Goal: Find specific page/section: Find specific page/section

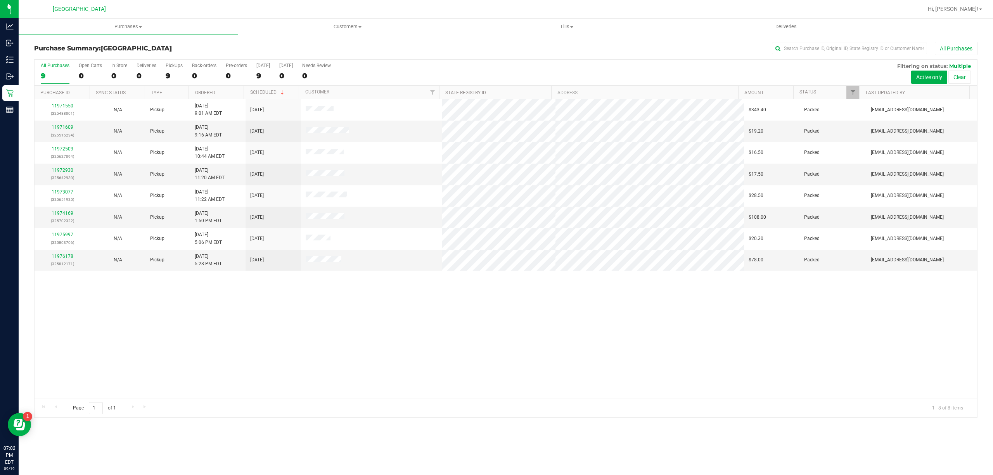
click at [451, 465] on div "Purchases Summary of purchases Fulfillment All purchases Customers All customer…" at bounding box center [506, 247] width 974 height 457
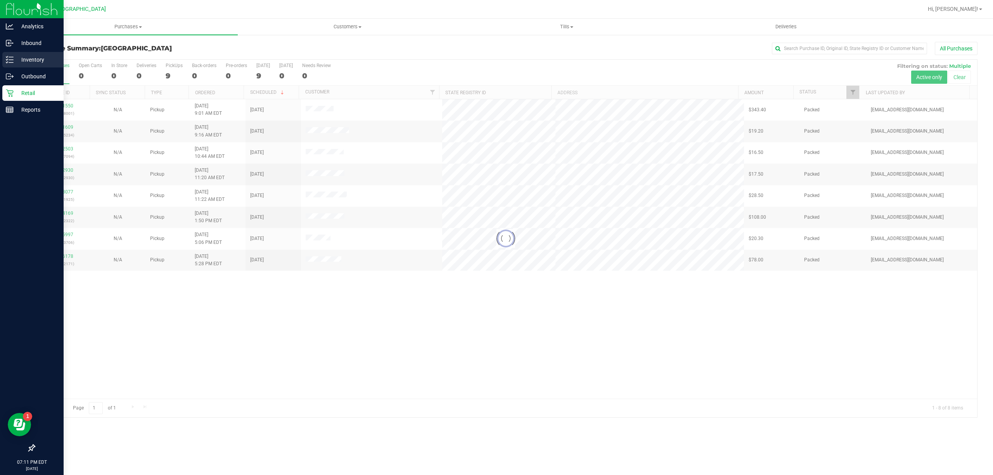
click at [0, 55] on link "Inventory" at bounding box center [32, 60] width 64 height 17
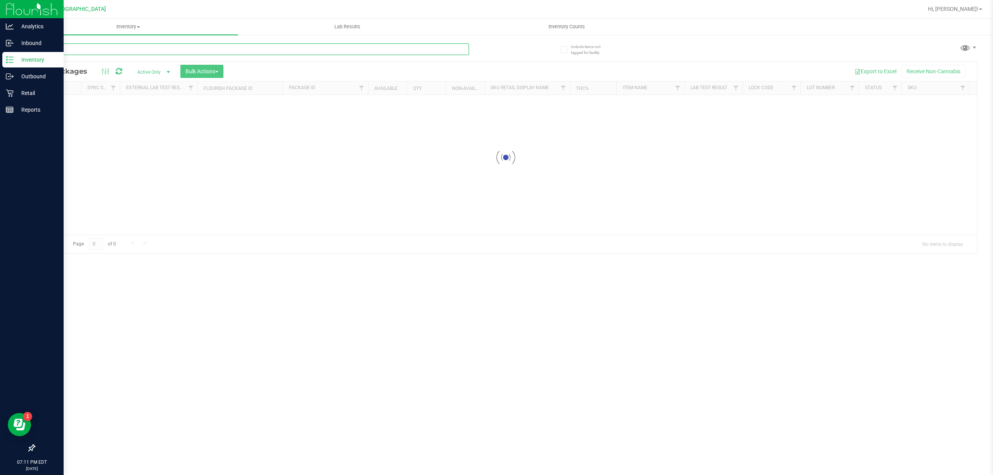
click at [328, 43] on input "text" at bounding box center [251, 49] width 435 height 12
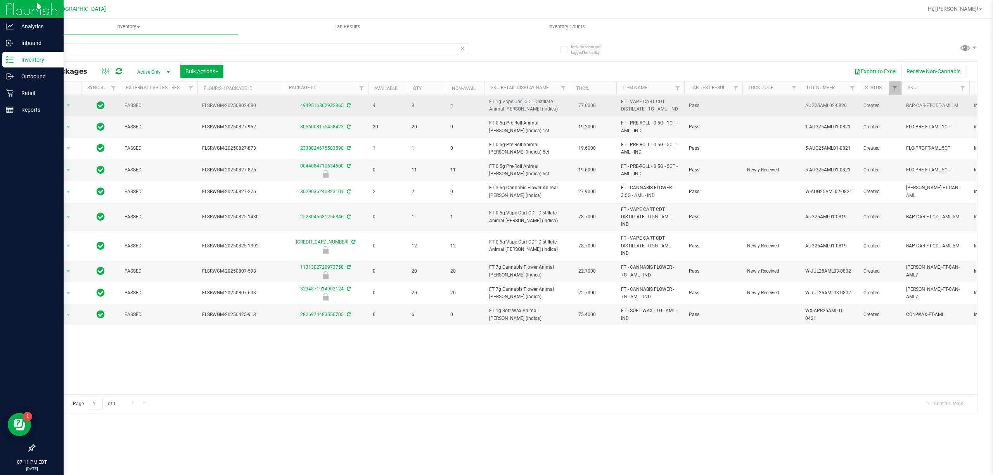
click at [502, 103] on span "FT 1g Vape Cart CDT Distillate Animal [PERSON_NAME] (Indica)" at bounding box center [527, 105] width 76 height 15
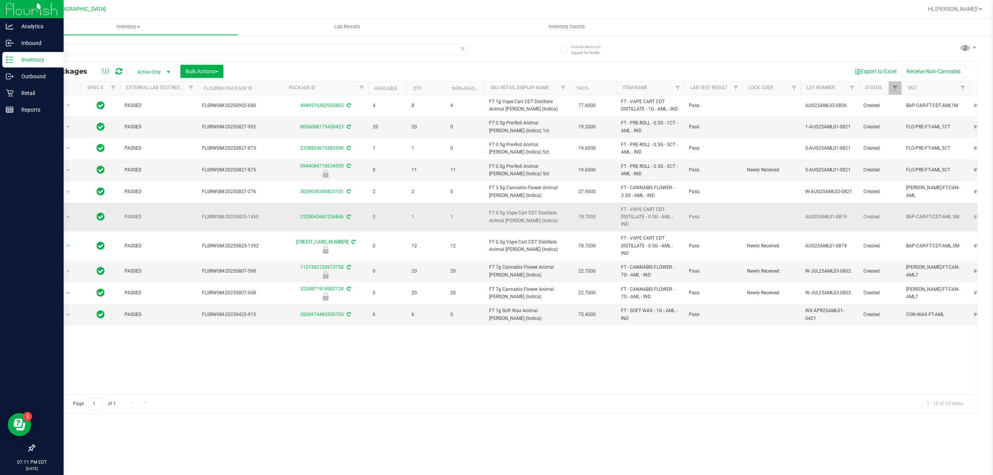
click at [512, 223] on span "FT 0.5g Vape Cart CDT Distillate Animal [PERSON_NAME] (Indica)" at bounding box center [527, 216] width 76 height 15
copy td "FT 0.5g Vape Cart CDT Distillate Animal [PERSON_NAME] (Indica)"
click at [317, 52] on input "AML" at bounding box center [251, 49] width 435 height 12
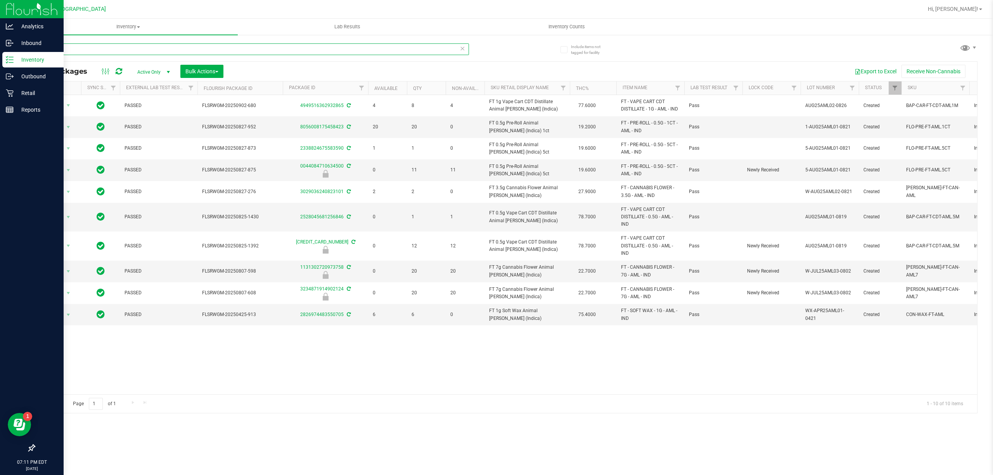
click at [317, 52] on input "AML" at bounding box center [251, 49] width 435 height 12
paste input "FT 0.5g Vape Cart CDT Distillate Animal [PERSON_NAME] (Indica)"
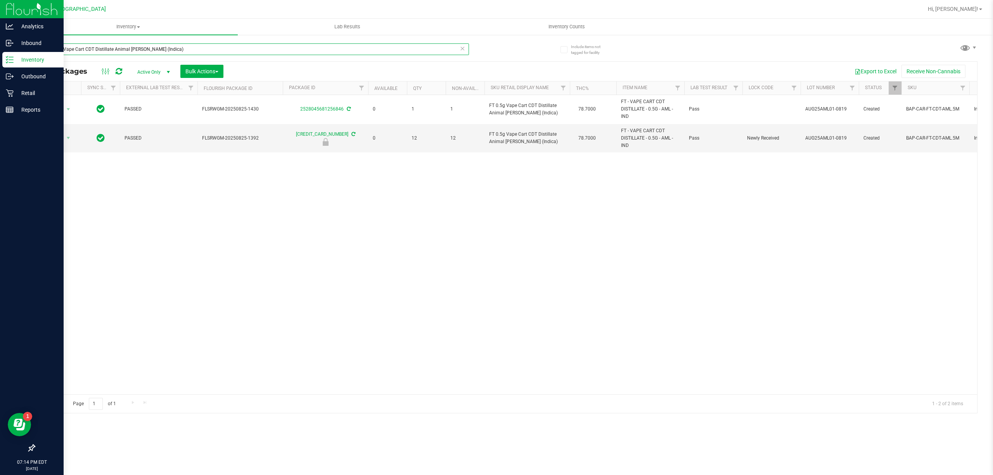
type input "FT 0.5g Vape Cart CDT Distillate Animal [PERSON_NAME] (Indica)"
